Goal: Transaction & Acquisition: Obtain resource

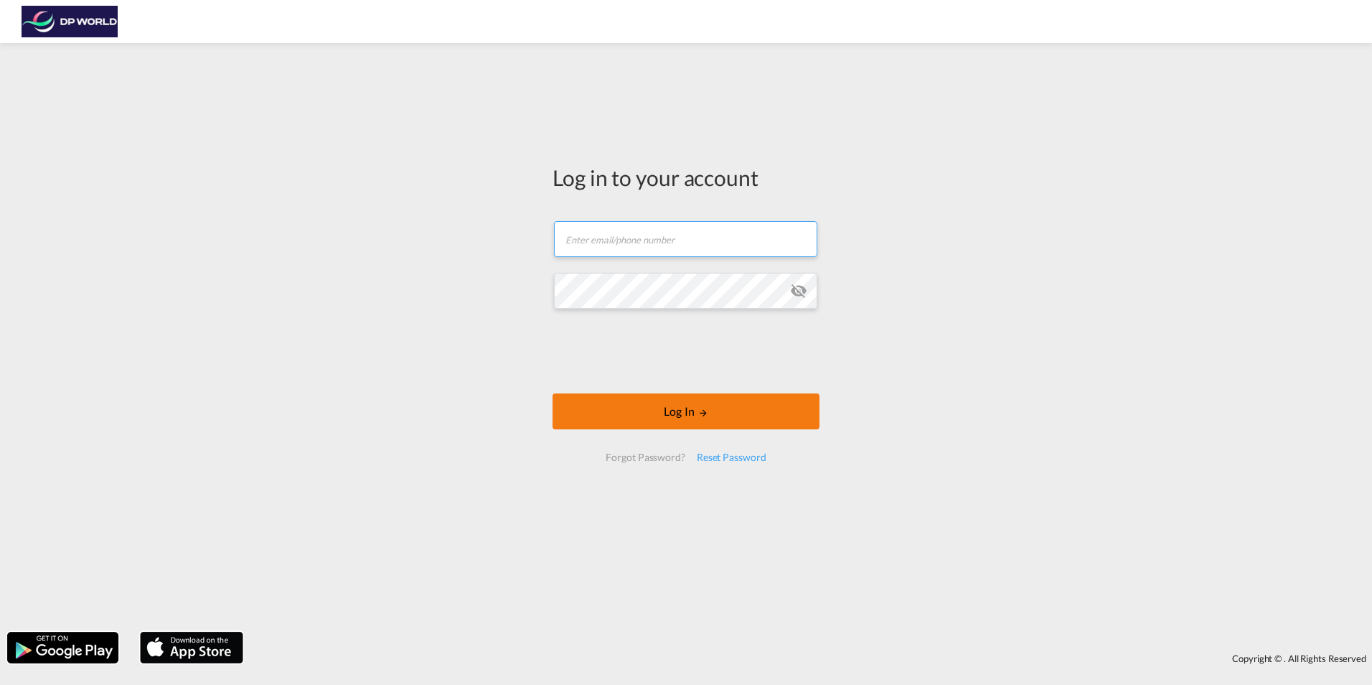
type input "[EMAIL_ADDRESS][DOMAIN_NAME]"
click at [702, 414] on md-icon "LOGIN" at bounding box center [703, 413] width 10 height 10
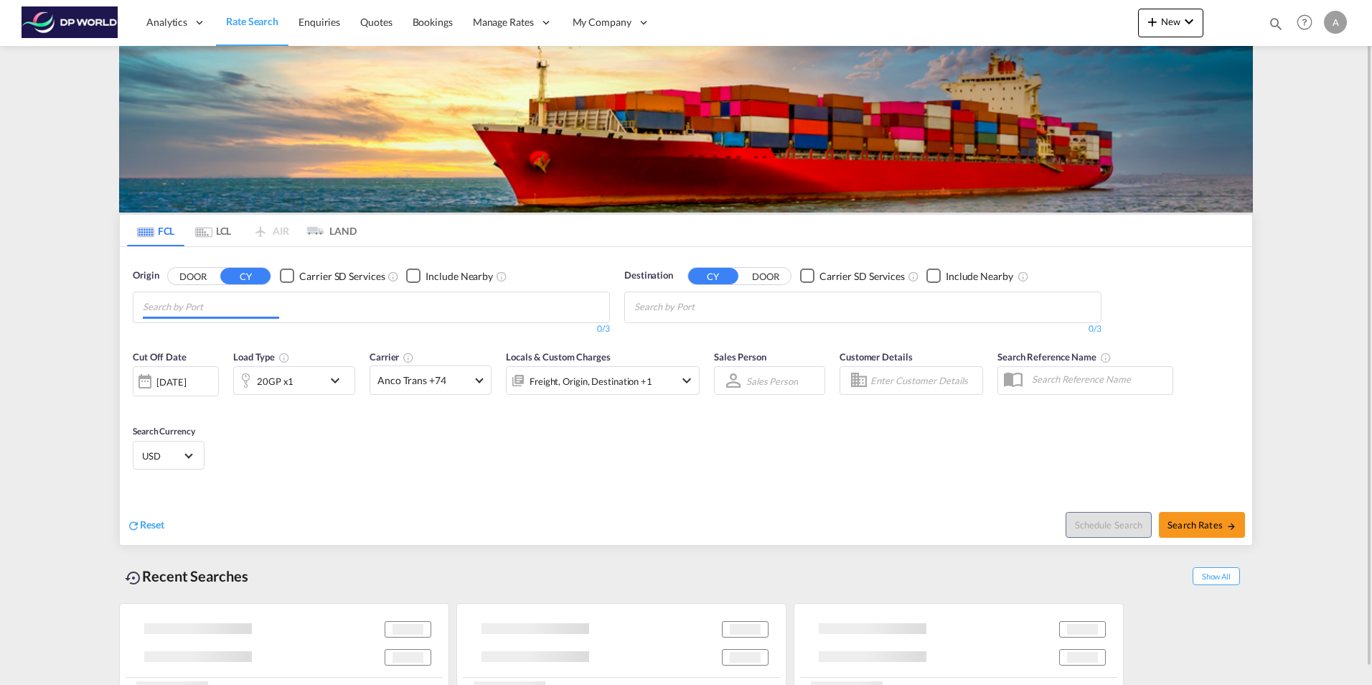
click at [237, 317] on md-autocomplete-wrap "Chips container with autocompletion. Enter the text area, type text to search, …" at bounding box center [211, 307] width 136 height 23
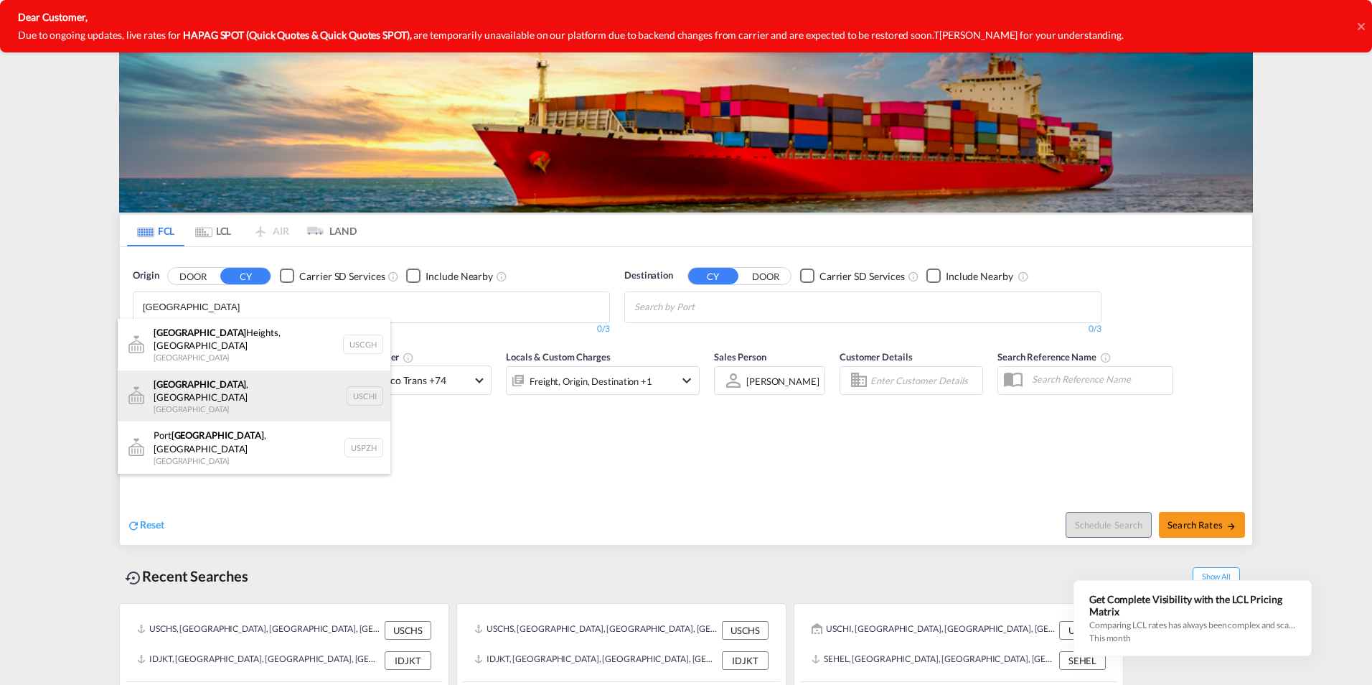
type input "[GEOGRAPHIC_DATA]"
click at [228, 375] on div "[GEOGRAPHIC_DATA] , IL United States USCHI" at bounding box center [254, 396] width 273 height 52
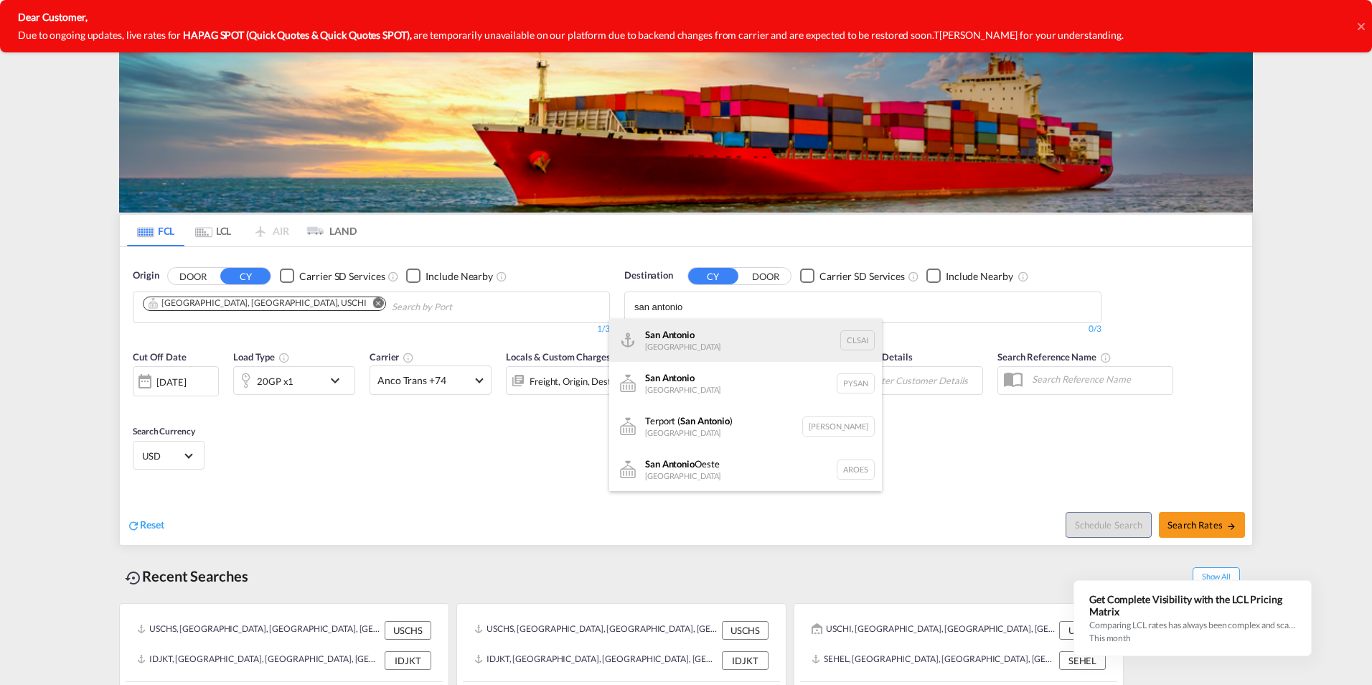
type input "san antonio"
click at [767, 335] on div "San Antonio [GEOGRAPHIC_DATA] CLSAI" at bounding box center [745, 340] width 273 height 43
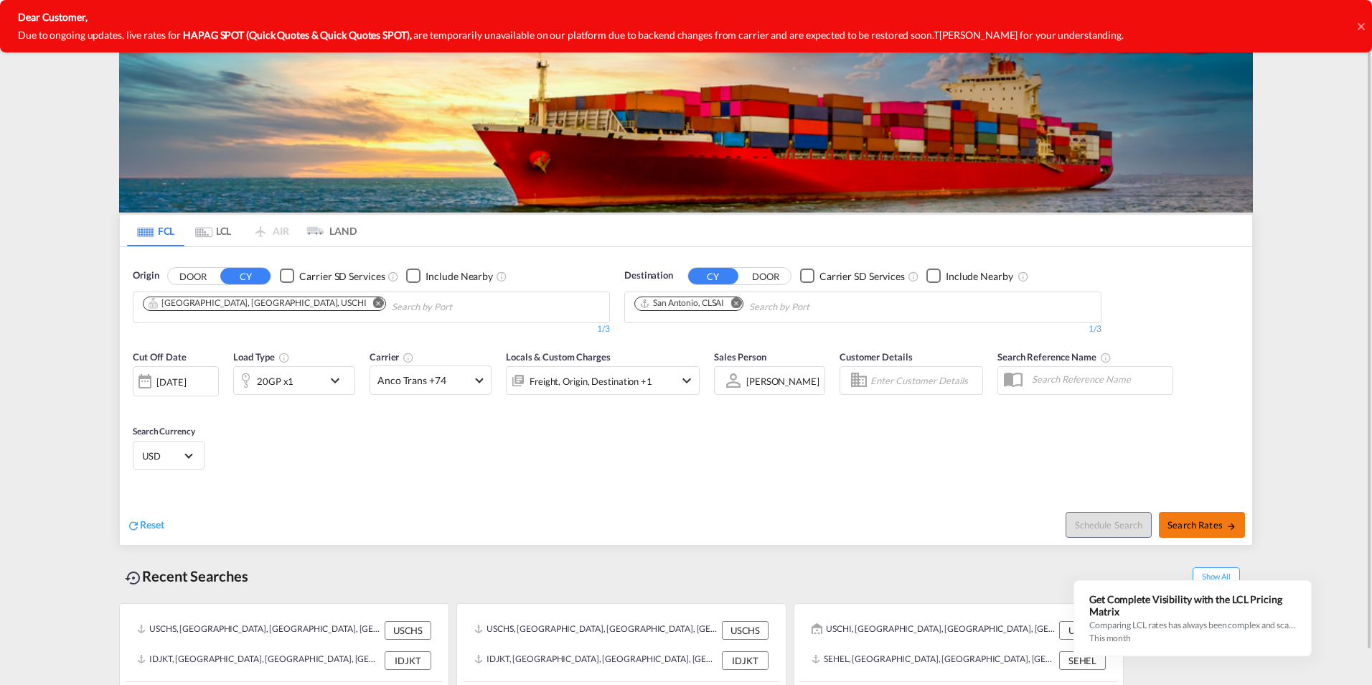
click at [1201, 524] on span "Search Rates" at bounding box center [1202, 524] width 69 height 11
type input "USCHI to CLSAI / [DATE]"
